Goal: Information Seeking & Learning: Learn about a topic

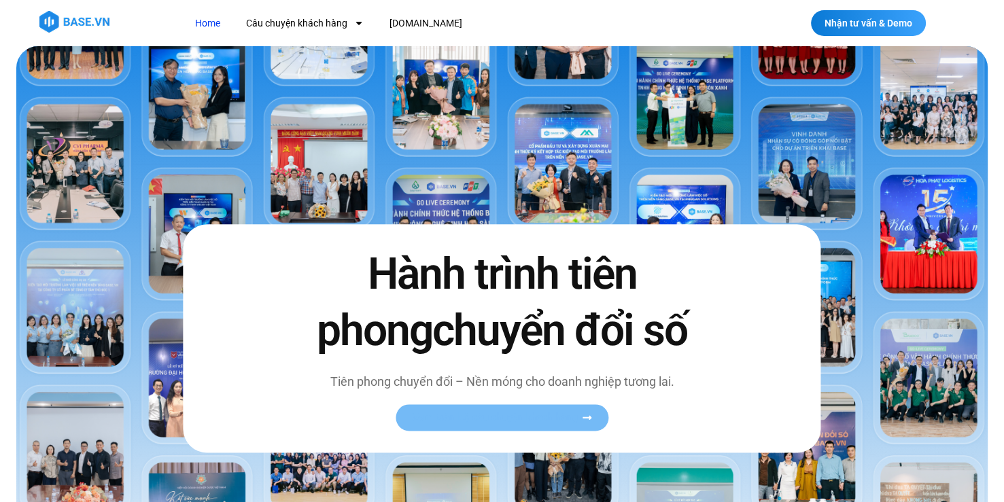
click at [578, 425] on link "Xem toàn bộ câu chuyện khách hàng" at bounding box center [502, 417] width 213 height 27
click at [578, 410] on link "Xem toàn bộ câu chuyện khách hàng" at bounding box center [502, 417] width 213 height 27
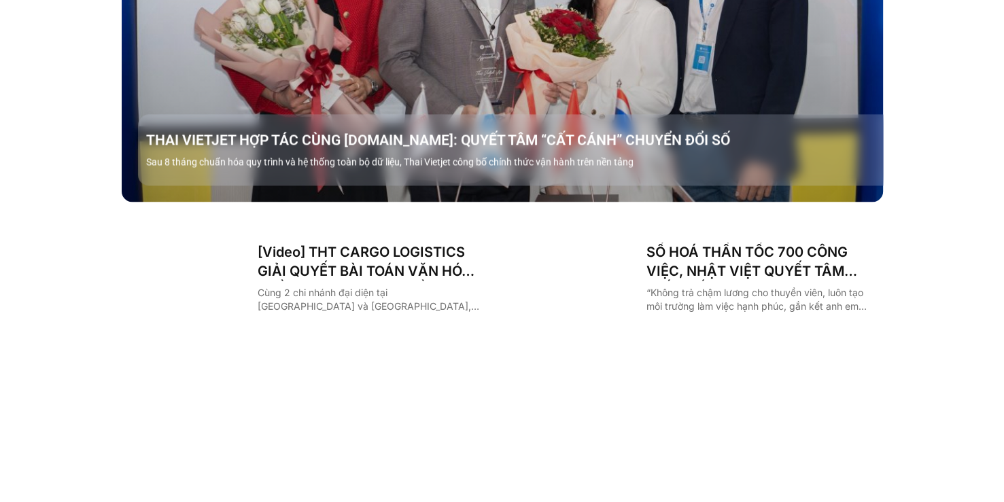
scroll to position [1815, 0]
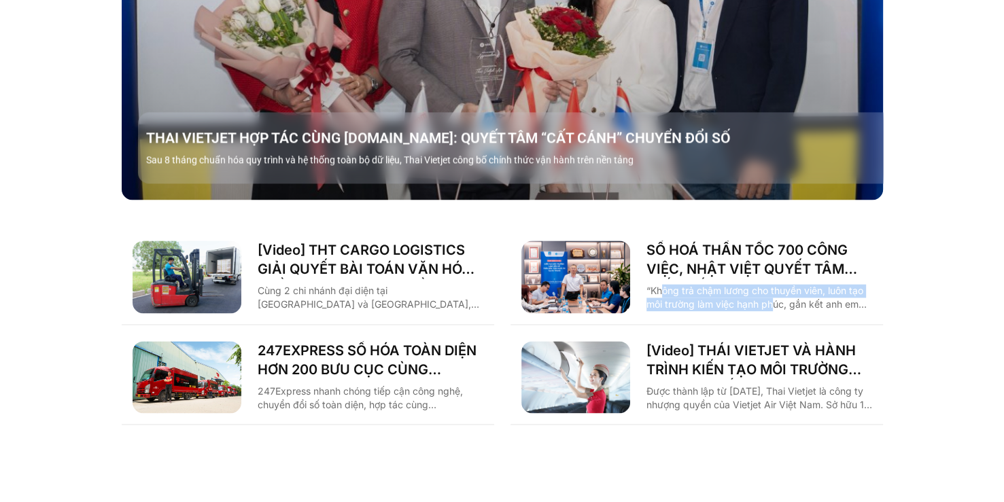
drag, startPoint x: 665, startPoint y: 268, endPoint x: 767, endPoint y: 281, distance: 102.9
click at [767, 284] on p "“Không trả chậm lương cho thuyền viên, luôn tạo môi trường làm việc hạnh phúc, …" at bounding box center [759, 297] width 226 height 27
drag, startPoint x: 767, startPoint y: 281, endPoint x: 829, endPoint y: 281, distance: 62.5
click at [820, 284] on p "“Không trả chậm lương cho thuyền viên, luôn tạo môi trường làm việc hạnh phúc, …" at bounding box center [759, 297] width 226 height 27
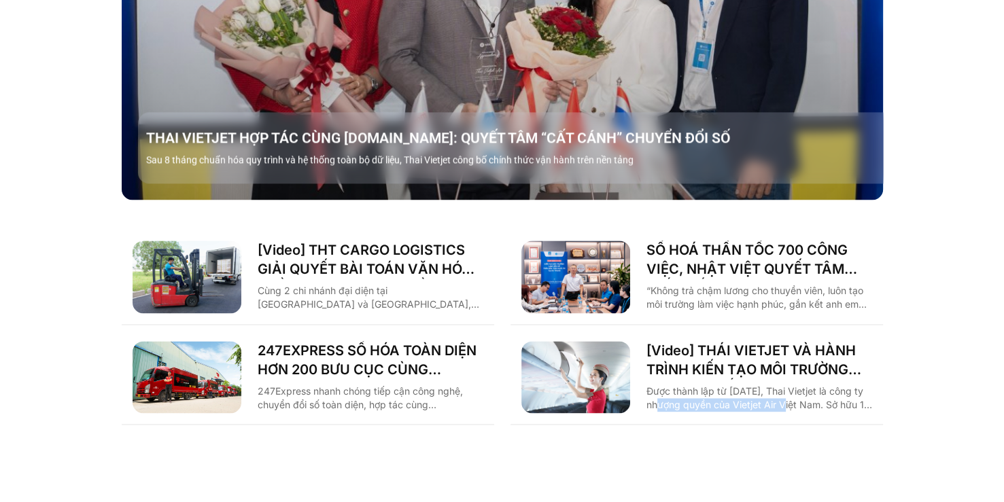
drag, startPoint x: 659, startPoint y: 377, endPoint x: 790, endPoint y: 375, distance: 131.2
click at [790, 385] on p "Được thành lập từ [DATE], Thai Vietjet là công ty nhượng quyền của Vietjet Air …" at bounding box center [759, 398] width 226 height 27
drag, startPoint x: 790, startPoint y: 375, endPoint x: 841, endPoint y: 375, distance: 51.7
click at [841, 385] on p "Được thành lập từ [DATE], Thai Vietjet là công ty nhượng quyền của Vietjet Air …" at bounding box center [759, 398] width 226 height 27
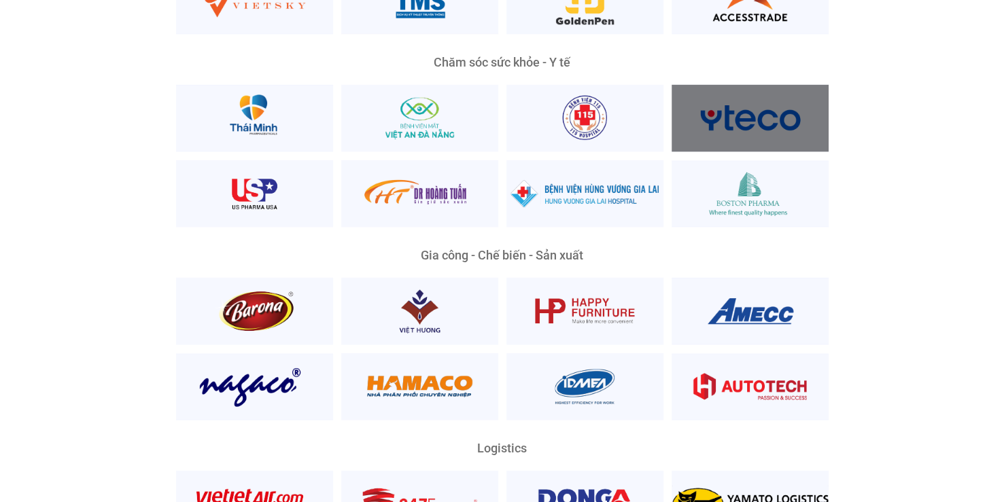
scroll to position [2834, 0]
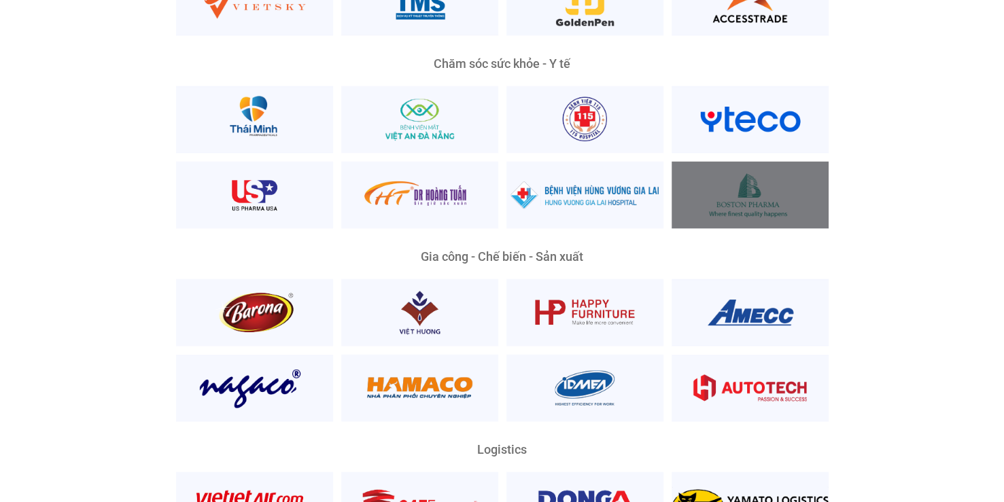
click at [741, 173] on div at bounding box center [750, 195] width 157 height 67
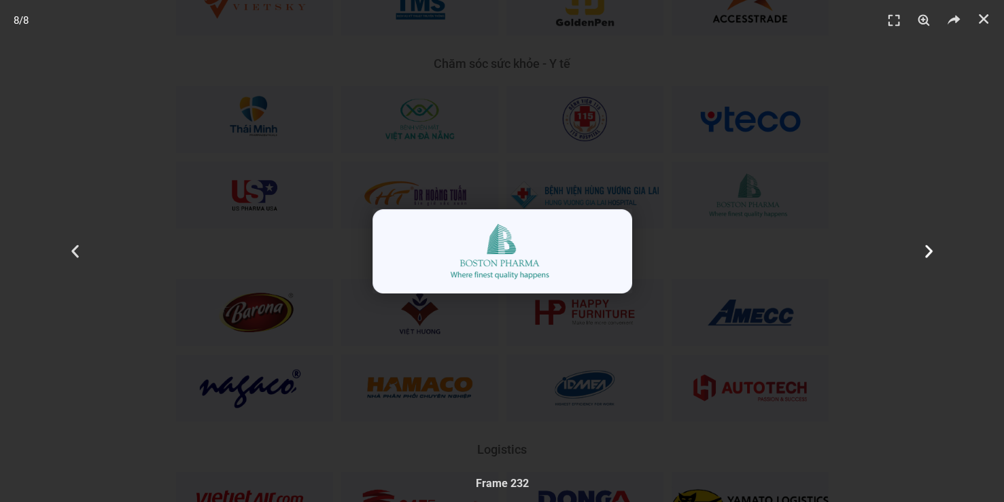
click at [937, 296] on div "Tiếp theo" at bounding box center [928, 251] width 151 height 502
click at [986, 16] on icon "Đóng (Esc)" at bounding box center [984, 19] width 14 height 14
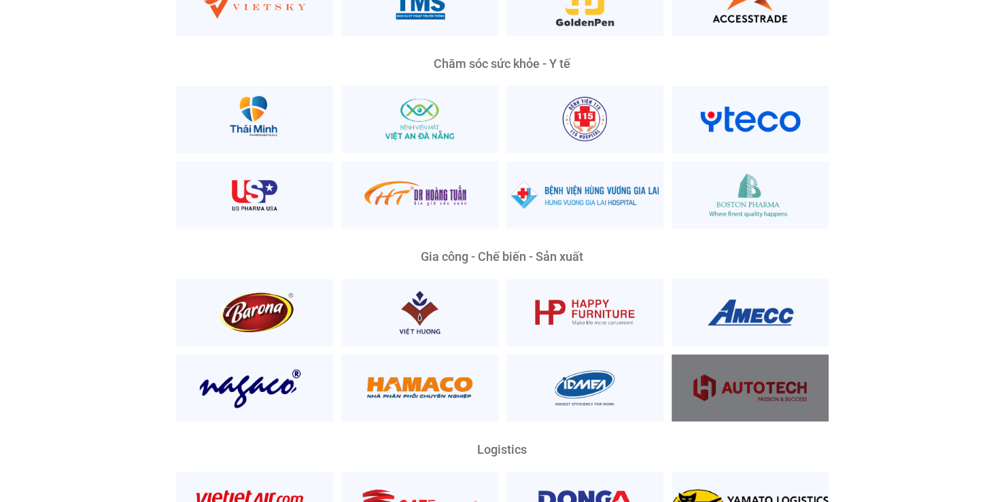
scroll to position [3242, 0]
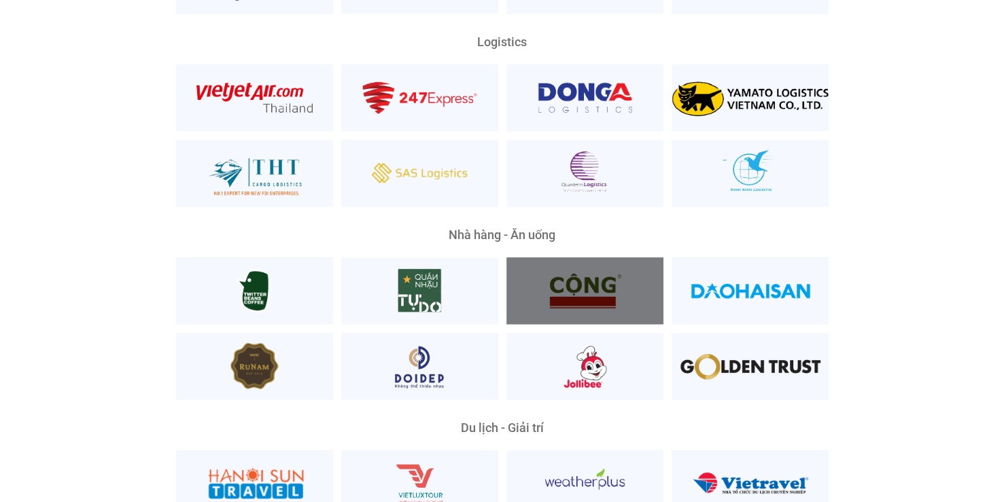
click at [610, 271] on div at bounding box center [584, 291] width 157 height 67
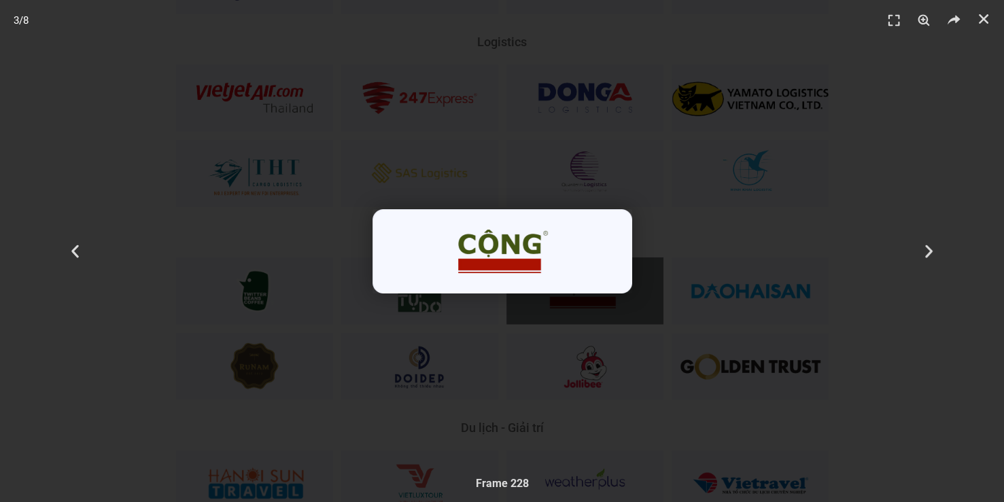
click at [536, 250] on img "3 / 8" at bounding box center [502, 251] width 260 height 84
click at [998, 178] on div "Tiếp theo" at bounding box center [928, 251] width 151 height 502
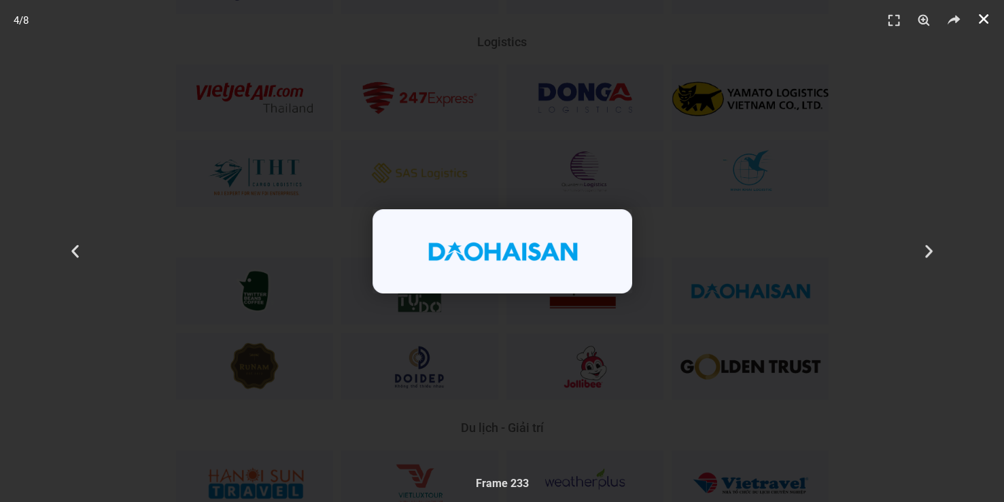
click at [987, 18] on icon "Đóng (Esc)" at bounding box center [984, 19] width 14 height 14
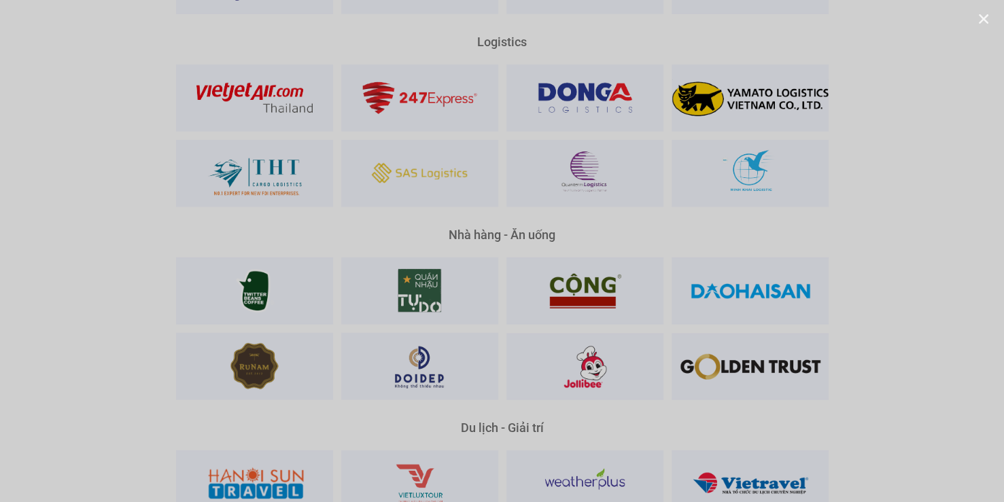
scroll to position [6539, 0]
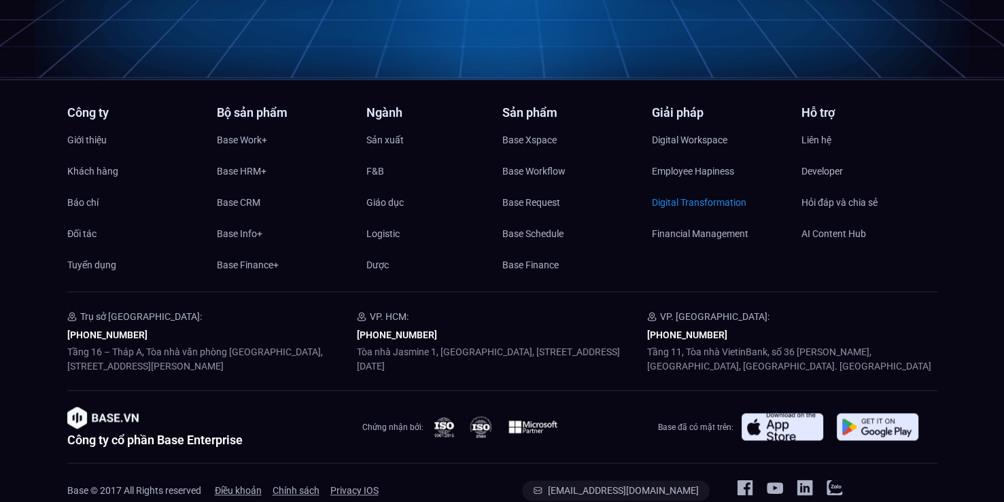
click at [710, 192] on span "Digital Transformation" at bounding box center [699, 202] width 94 height 20
click at [231, 192] on span "Base CRM" at bounding box center [239, 202] width 44 height 20
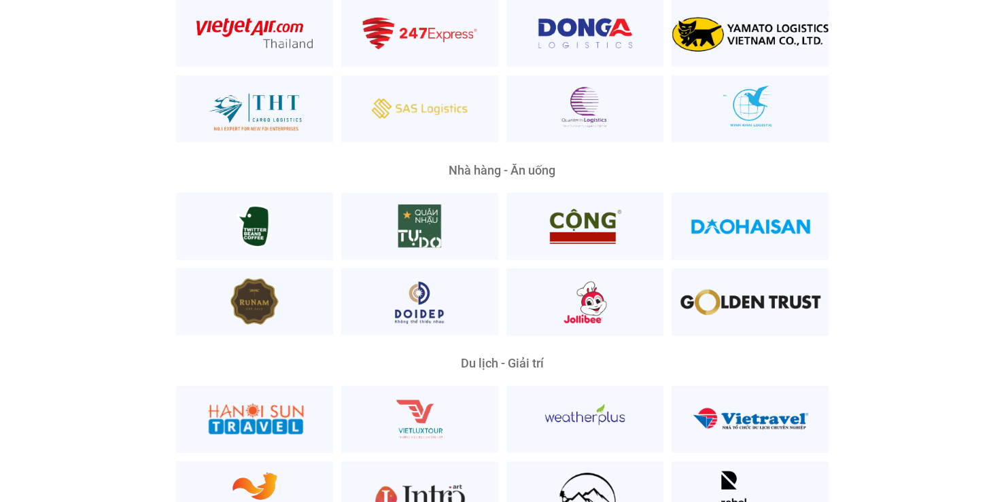
scroll to position [3301, 0]
